Goal: Task Accomplishment & Management: Use online tool/utility

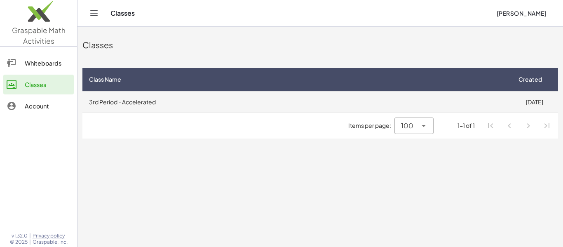
click at [339, 101] on td "3rd Period - Accelerated" at bounding box center [296, 101] width 428 height 21
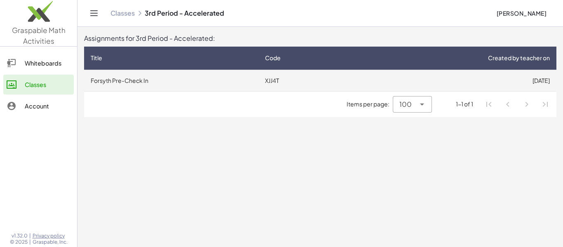
click at [221, 79] on td "Forsyth Pre-Check In" at bounding box center [171, 80] width 174 height 21
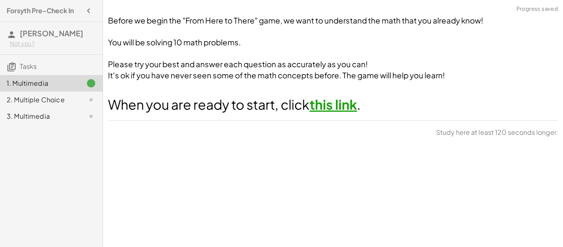
click at [328, 108] on link "this link" at bounding box center [332, 104] width 47 height 16
click at [77, 98] on div at bounding box center [84, 100] width 23 height 10
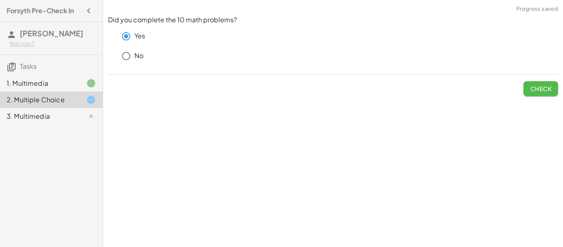
click at [531, 88] on span "Check" at bounding box center [540, 88] width 21 height 7
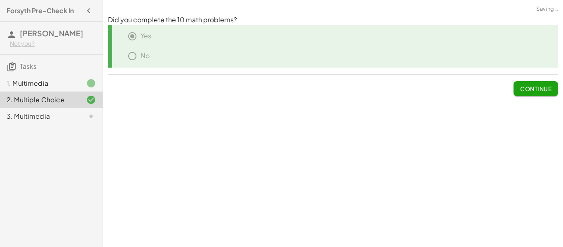
click at [538, 82] on button "Continue" at bounding box center [535, 88] width 44 height 15
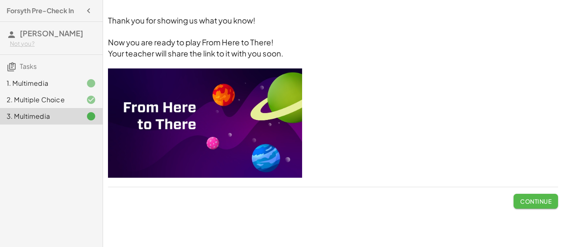
click at [528, 203] on span "Continue" at bounding box center [535, 200] width 31 height 7
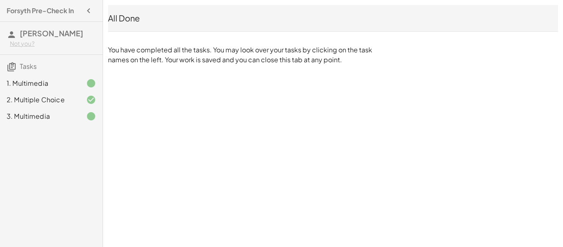
click at [83, 32] on span "[PERSON_NAME]" at bounding box center [51, 32] width 63 height 9
